Goal: Task Accomplishment & Management: Manage account settings

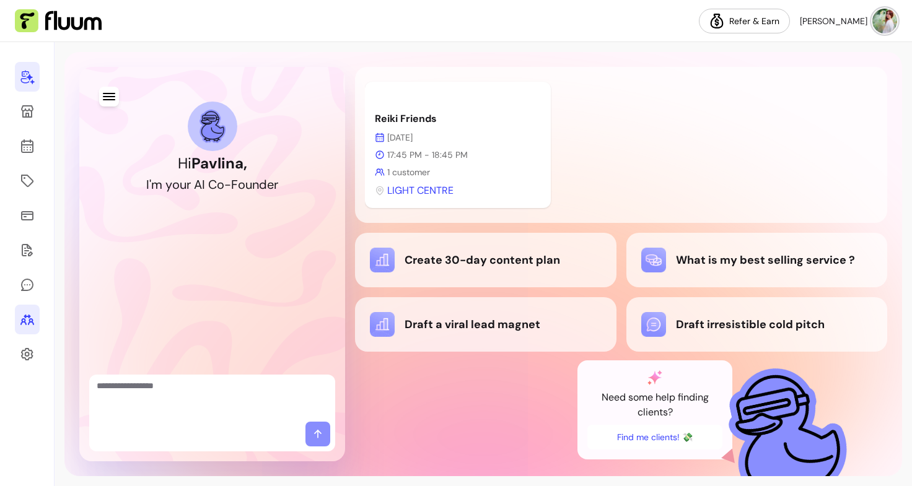
click at [29, 326] on icon at bounding box center [27, 319] width 15 height 15
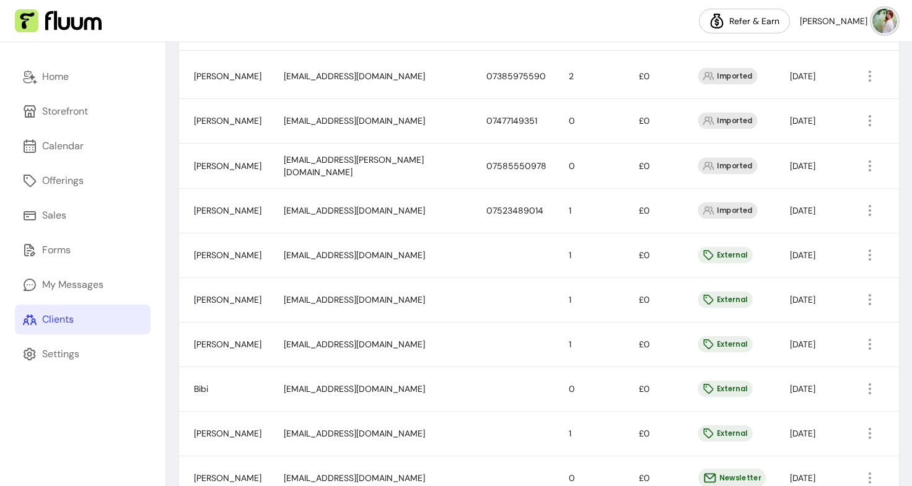
scroll to position [299, 0]
click at [863, 164] on icon "button" at bounding box center [869, 166] width 14 height 14
click at [806, 195] on span "Amend" at bounding box center [814, 195] width 90 height 12
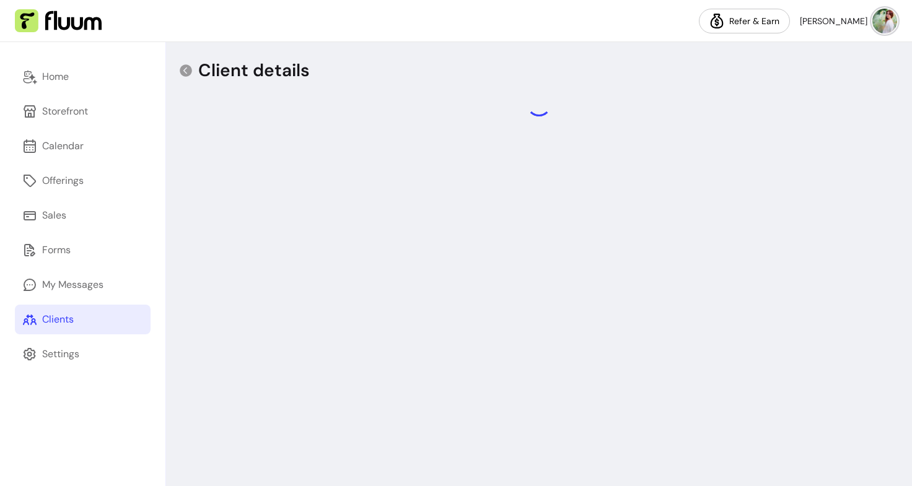
select select "****"
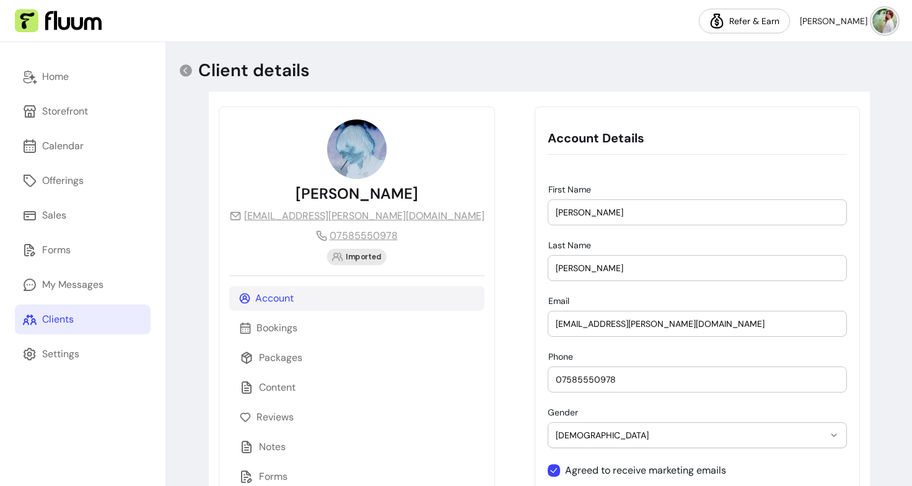
scroll to position [84, 0]
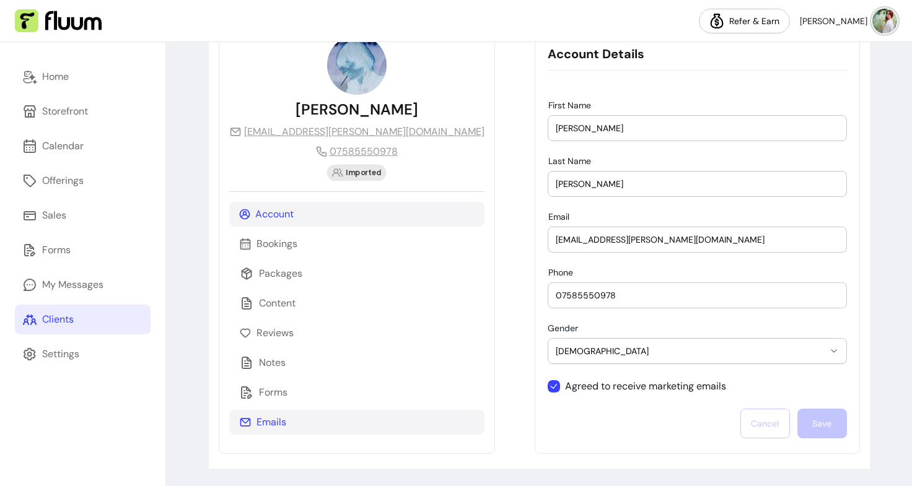
click at [273, 424] on p "Emails" at bounding box center [271, 422] width 30 height 15
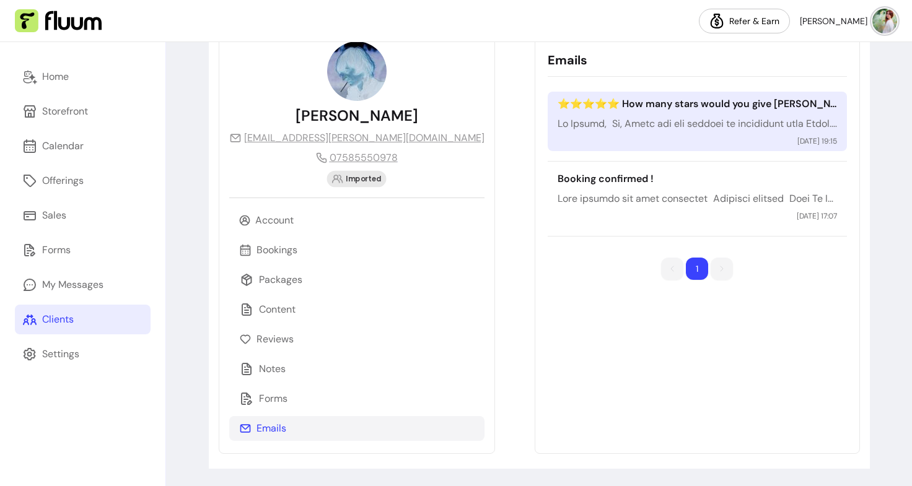
click at [635, 115] on div "⭐️⭐️⭐️⭐️⭐️ How many stars would you give [PERSON_NAME]? [DATE] 19:15" at bounding box center [697, 121] width 299 height 59
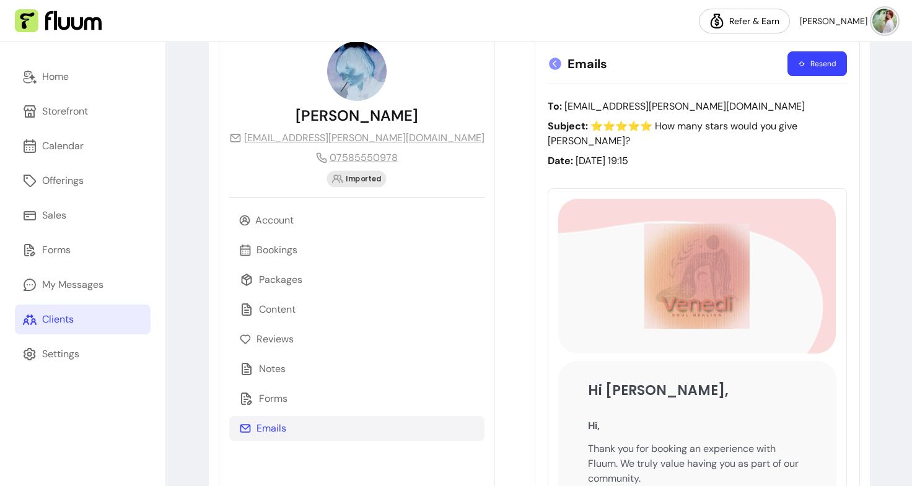
scroll to position [84, 0]
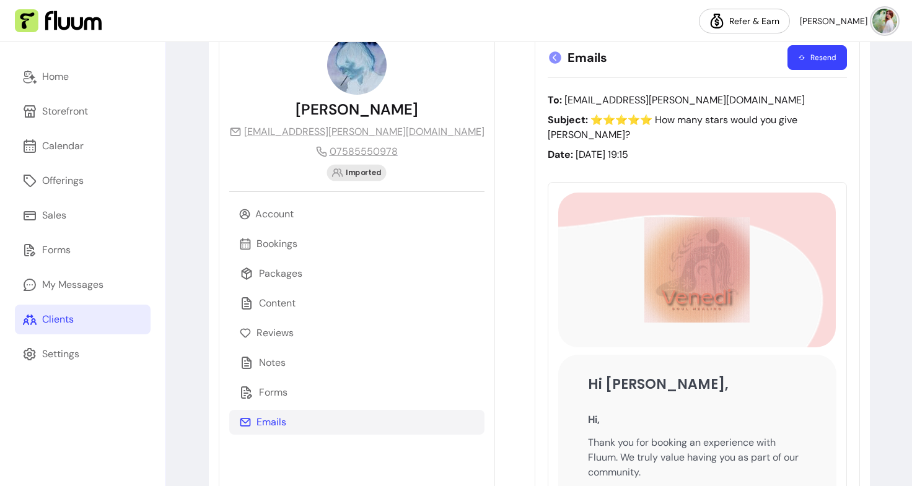
click at [809, 60] on button "Resend" at bounding box center [816, 57] width 59 height 25
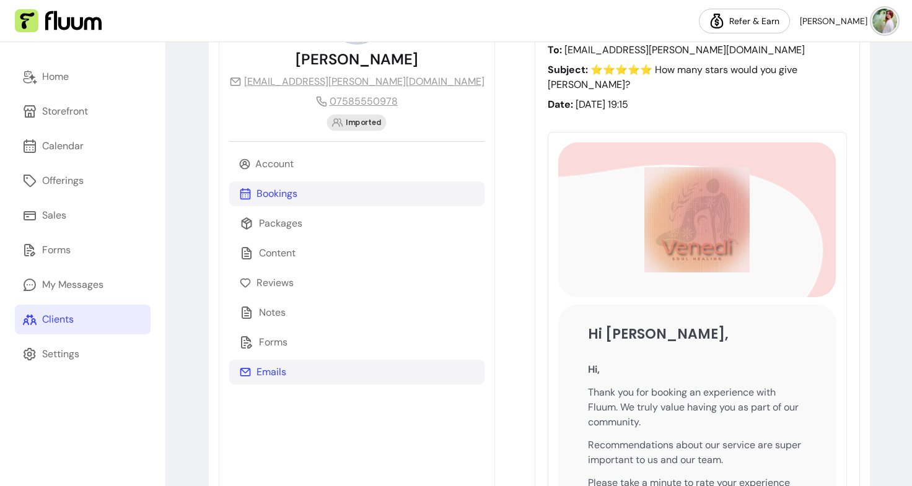
scroll to position [0, 0]
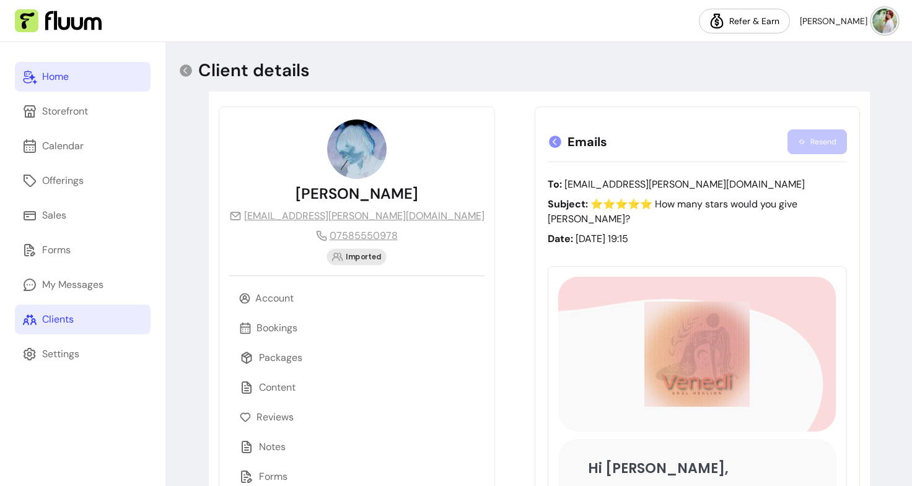
click at [81, 68] on link "Home" at bounding box center [83, 77] width 136 height 30
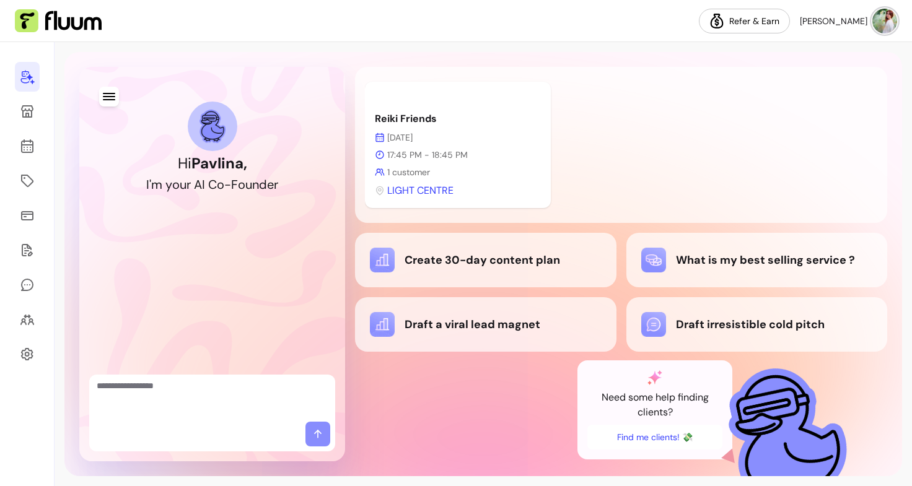
click at [890, 22] on img at bounding box center [884, 21] width 25 height 25
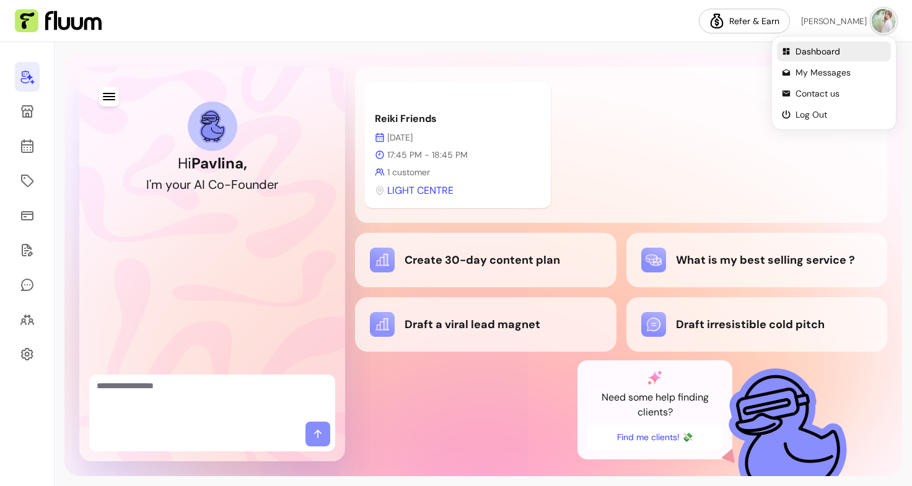
click at [814, 54] on span "Dashboard" at bounding box center [840, 51] width 90 height 12
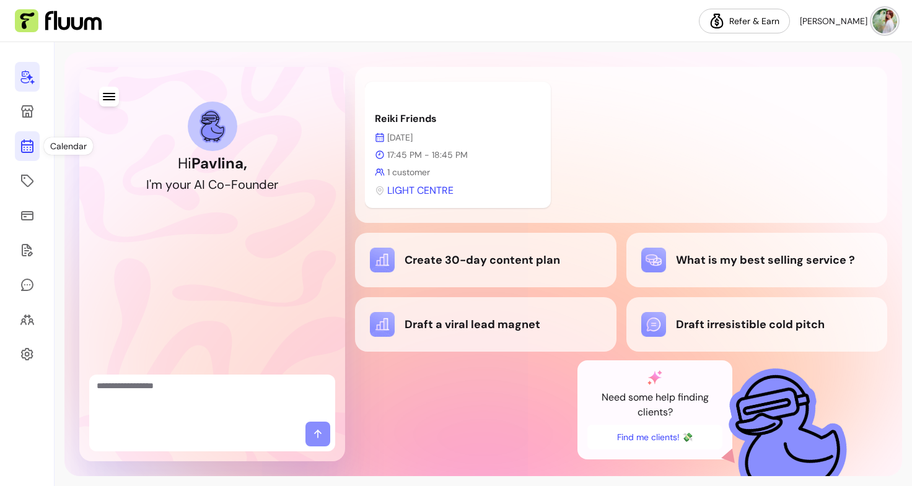
click at [25, 153] on icon at bounding box center [27, 146] width 15 height 15
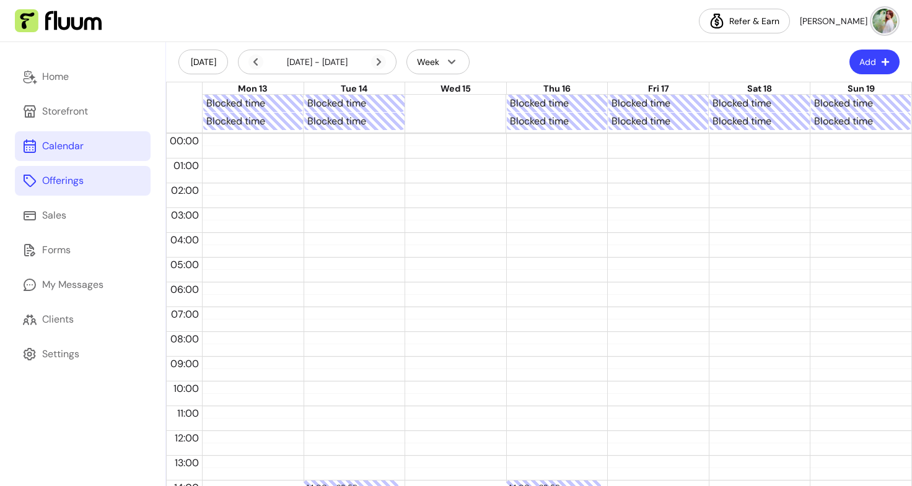
click at [89, 188] on link "Offerings" at bounding box center [83, 181] width 136 height 30
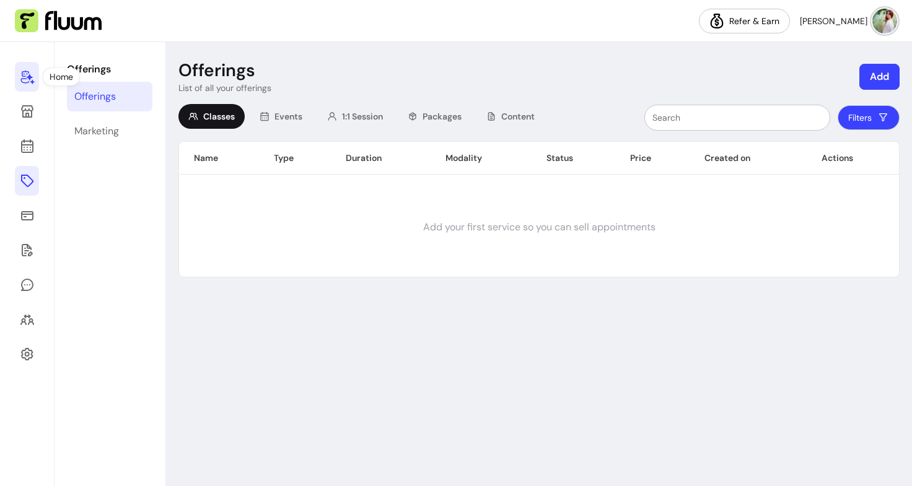
click at [25, 72] on icon at bounding box center [27, 78] width 14 height 14
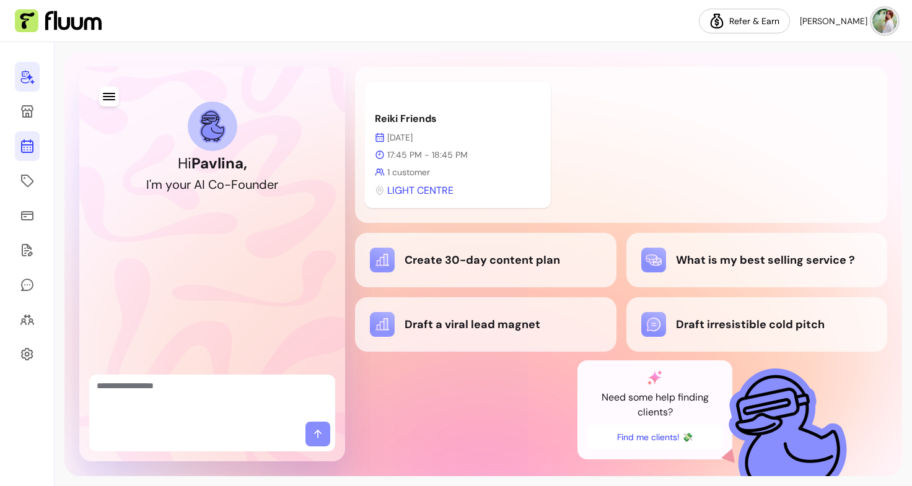
click at [29, 142] on icon at bounding box center [27, 146] width 15 height 15
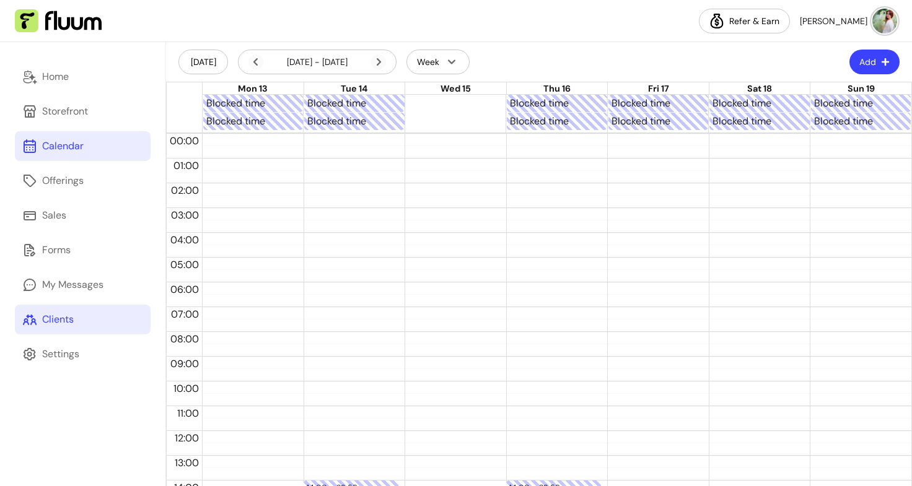
click at [79, 316] on link "Clients" at bounding box center [83, 320] width 136 height 30
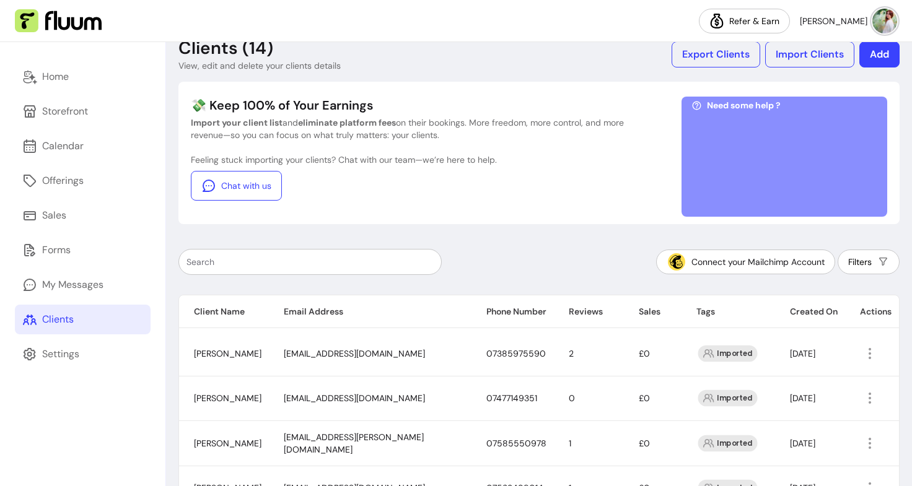
scroll to position [1, 0]
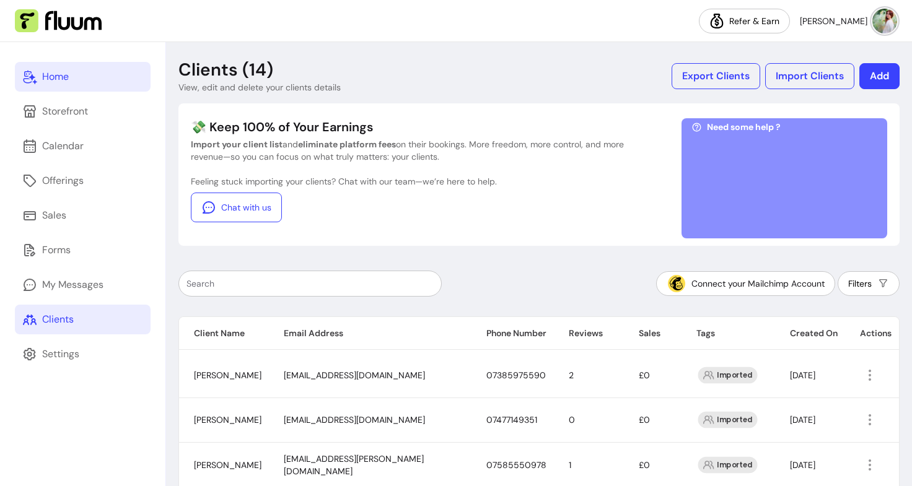
click at [73, 77] on link "Home" at bounding box center [83, 77] width 136 height 30
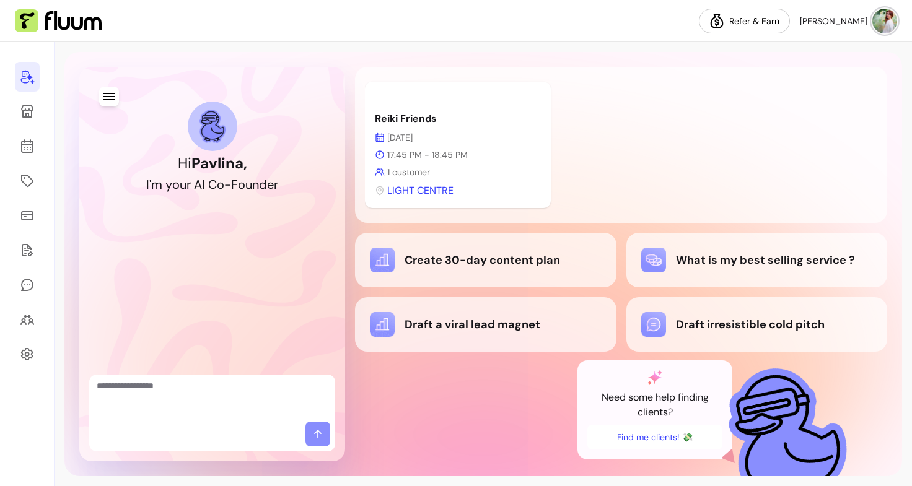
click at [889, 24] on img at bounding box center [884, 21] width 25 height 25
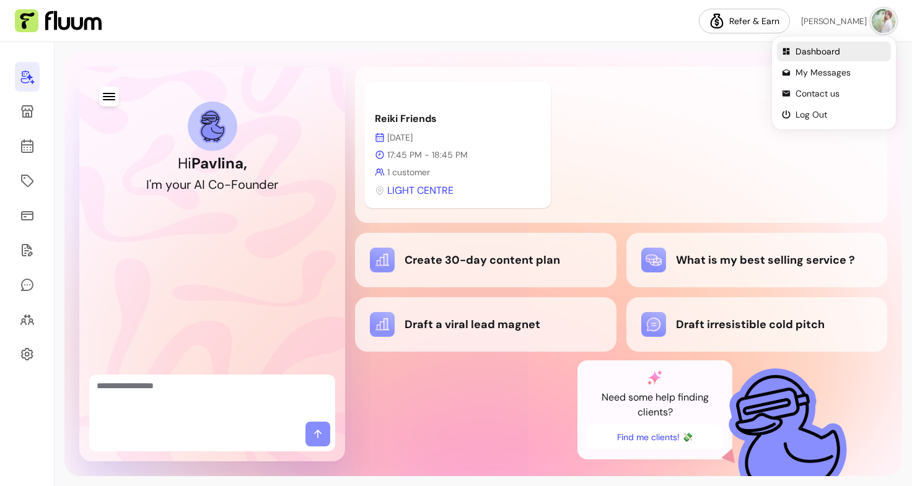
click at [814, 55] on span "Dashboard" at bounding box center [840, 51] width 90 height 12
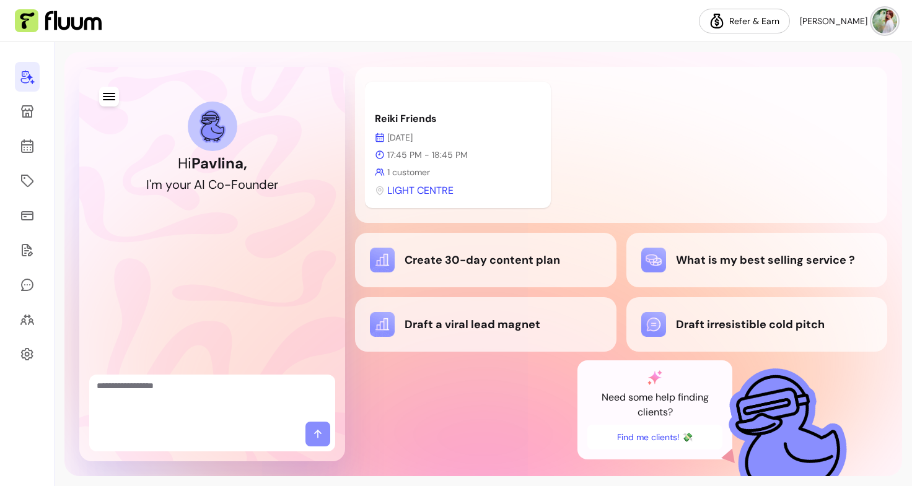
click at [887, 19] on img at bounding box center [884, 21] width 25 height 25
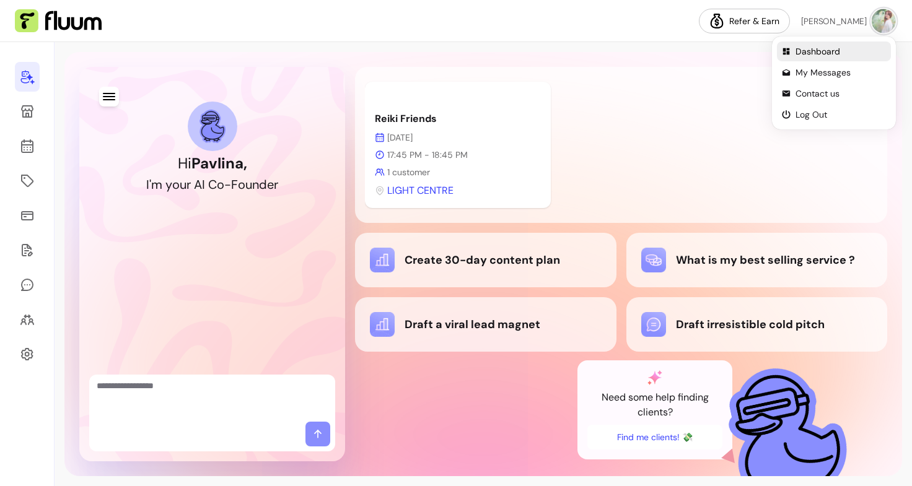
click at [836, 48] on span "Dashboard" at bounding box center [840, 51] width 90 height 12
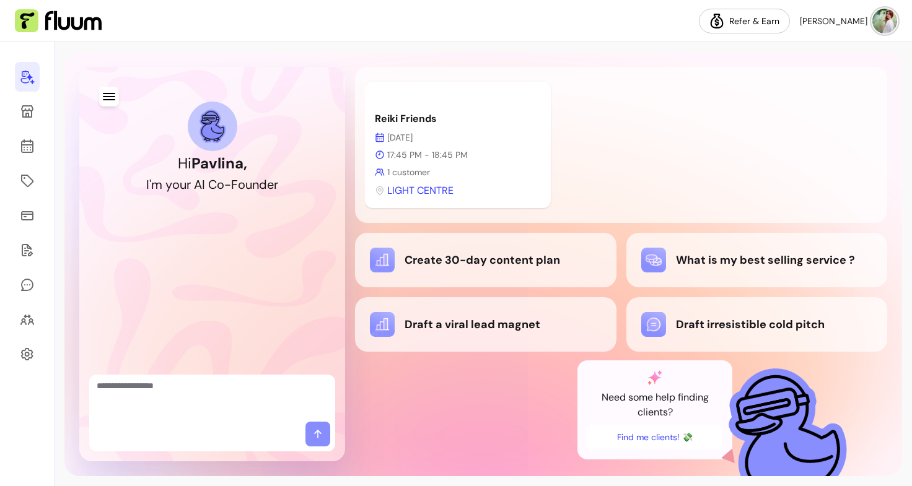
click at [881, 24] on img at bounding box center [884, 21] width 25 height 25
click at [24, 109] on icon at bounding box center [27, 111] width 15 height 15
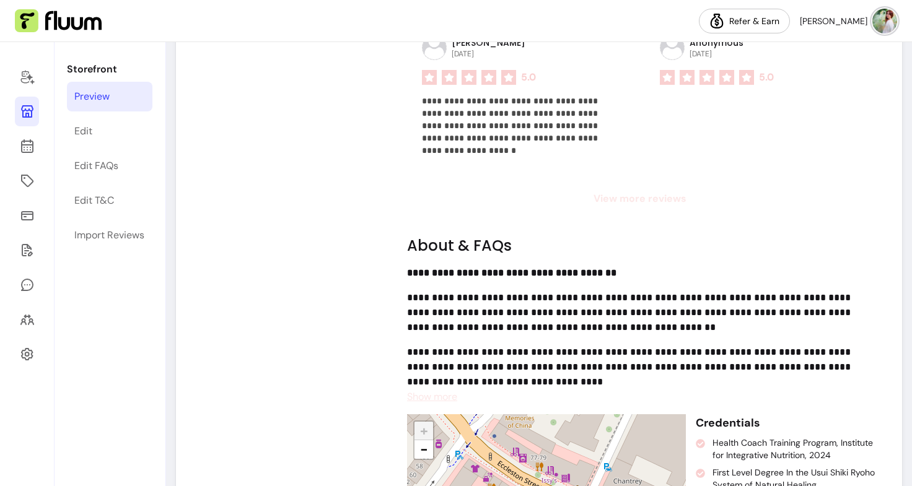
scroll to position [1589, 0]
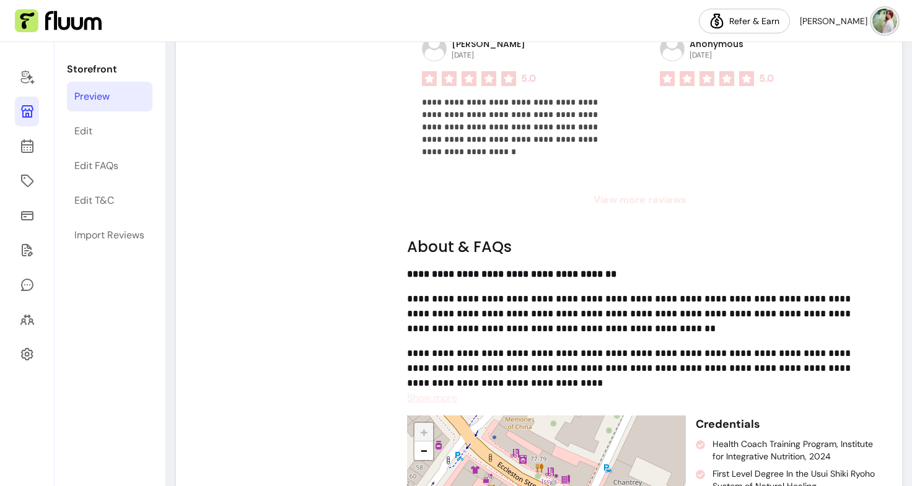
click at [616, 193] on span "View more reviews" at bounding box center [639, 200] width 465 height 15
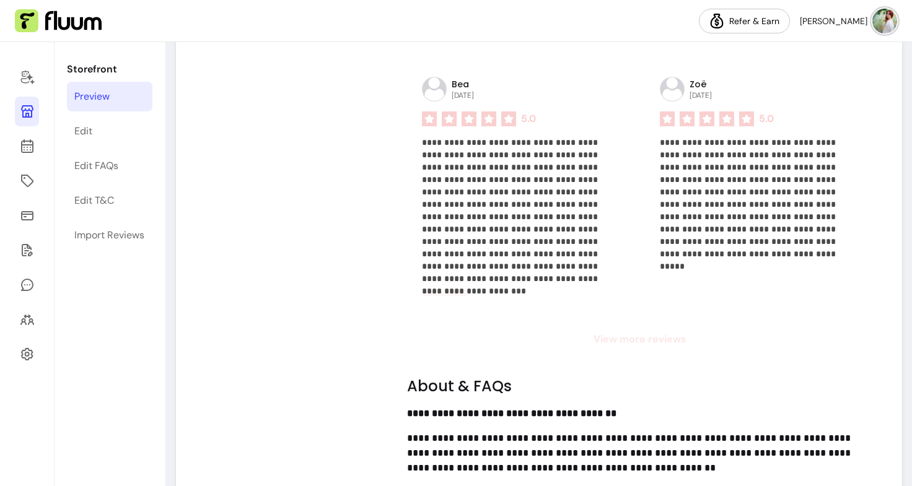
scroll to position [1904, 0]
click at [653, 331] on span "View more reviews" at bounding box center [639, 338] width 465 height 15
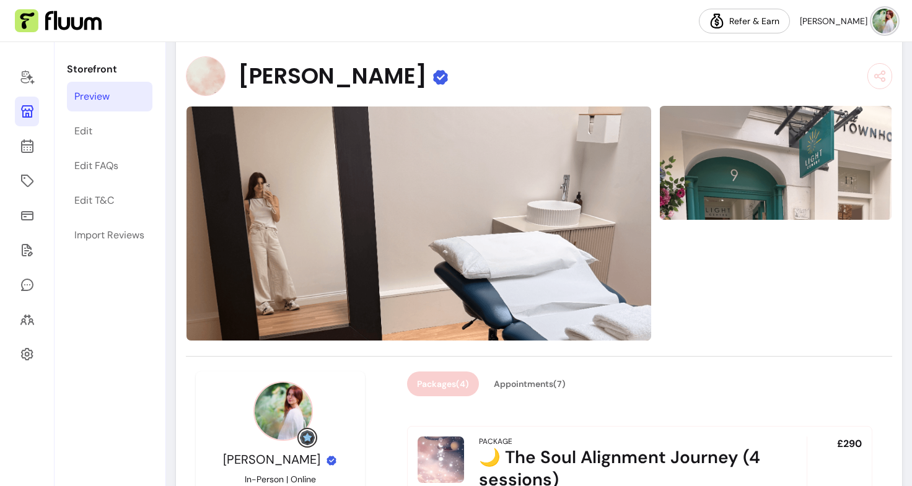
scroll to position [0, 0]
